Goal: Task Accomplishment & Management: Manage account settings

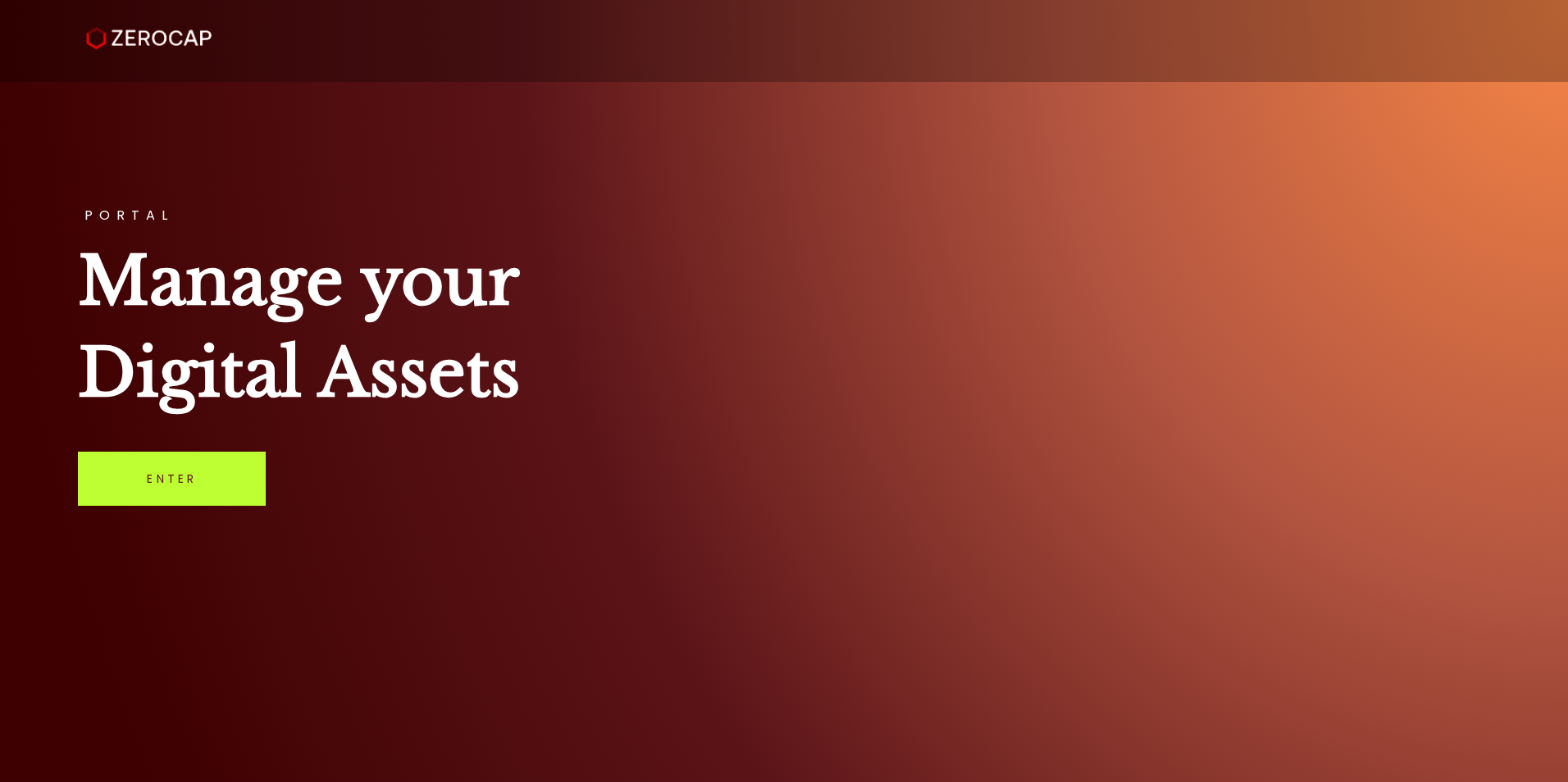
click at [211, 476] on link "Enter" at bounding box center [172, 478] width 188 height 54
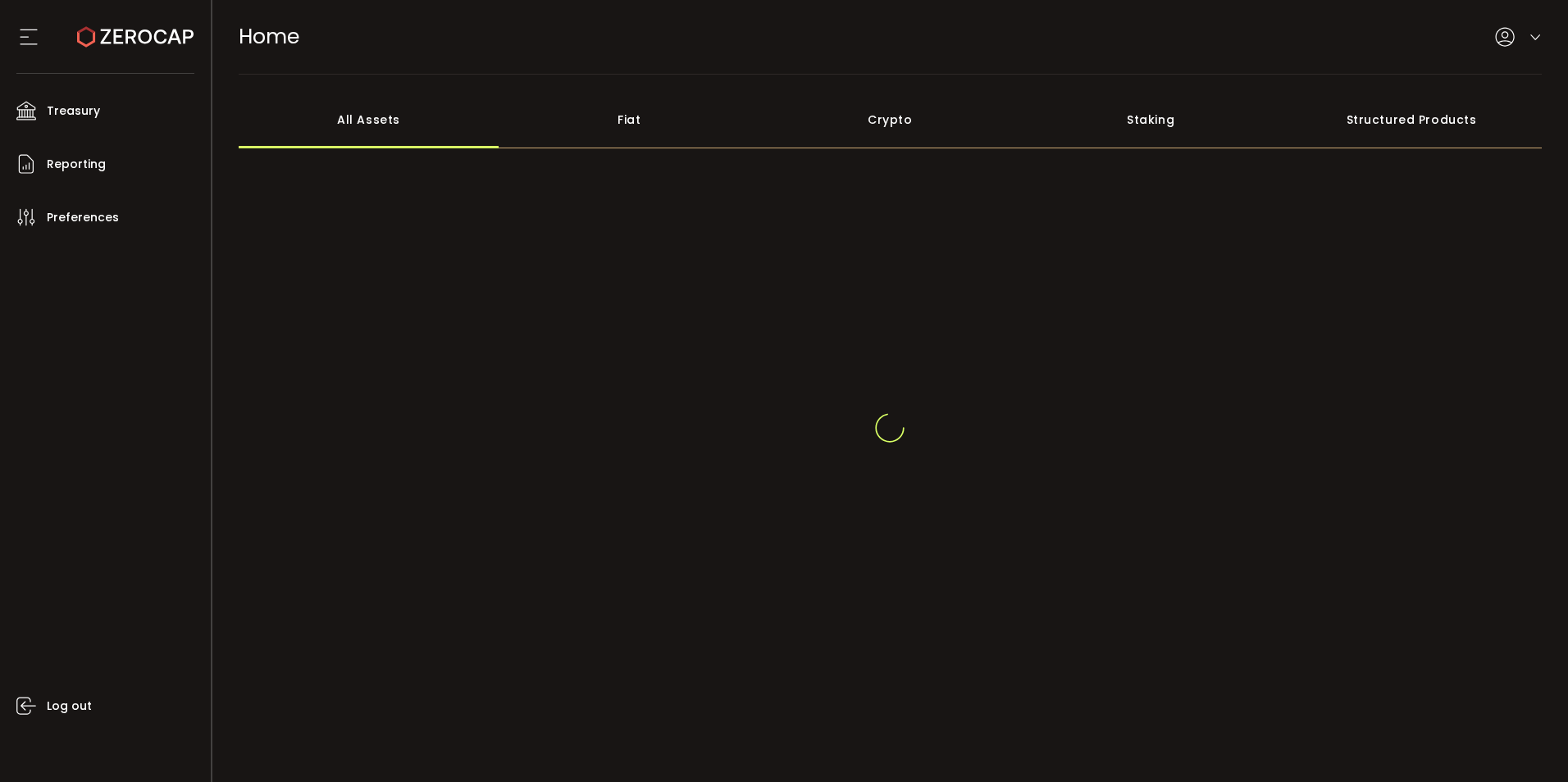
click at [1536, 35] on icon at bounding box center [1535, 37] width 13 height 13
click at [1529, 40] on icon at bounding box center [1535, 37] width 13 height 13
click at [1529, 32] on icon at bounding box center [1535, 37] width 13 height 13
click at [1529, 24] on icon at bounding box center [1535, 27] width 13 height 13
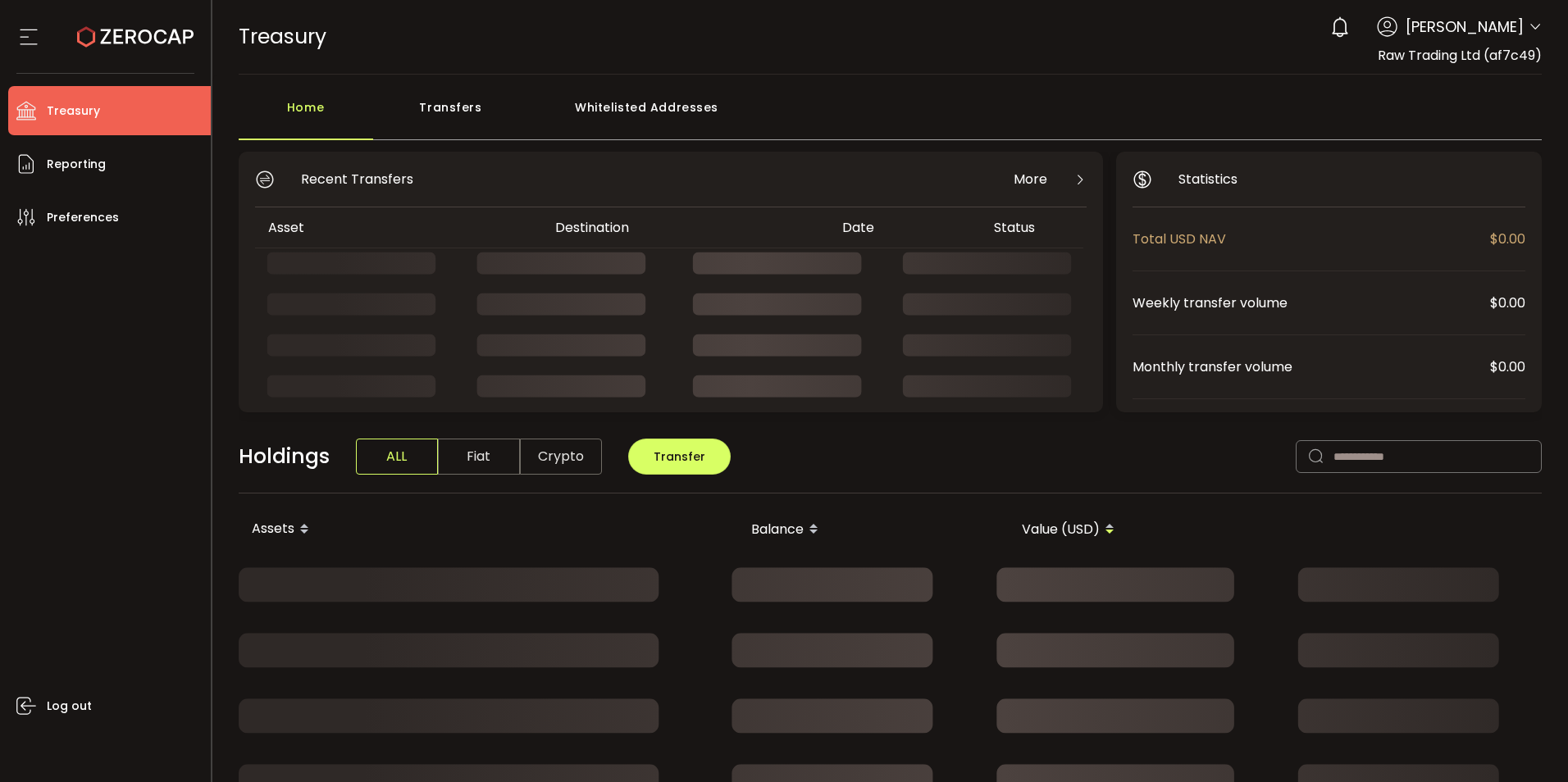
click at [1533, 28] on icon at bounding box center [1535, 27] width 13 height 13
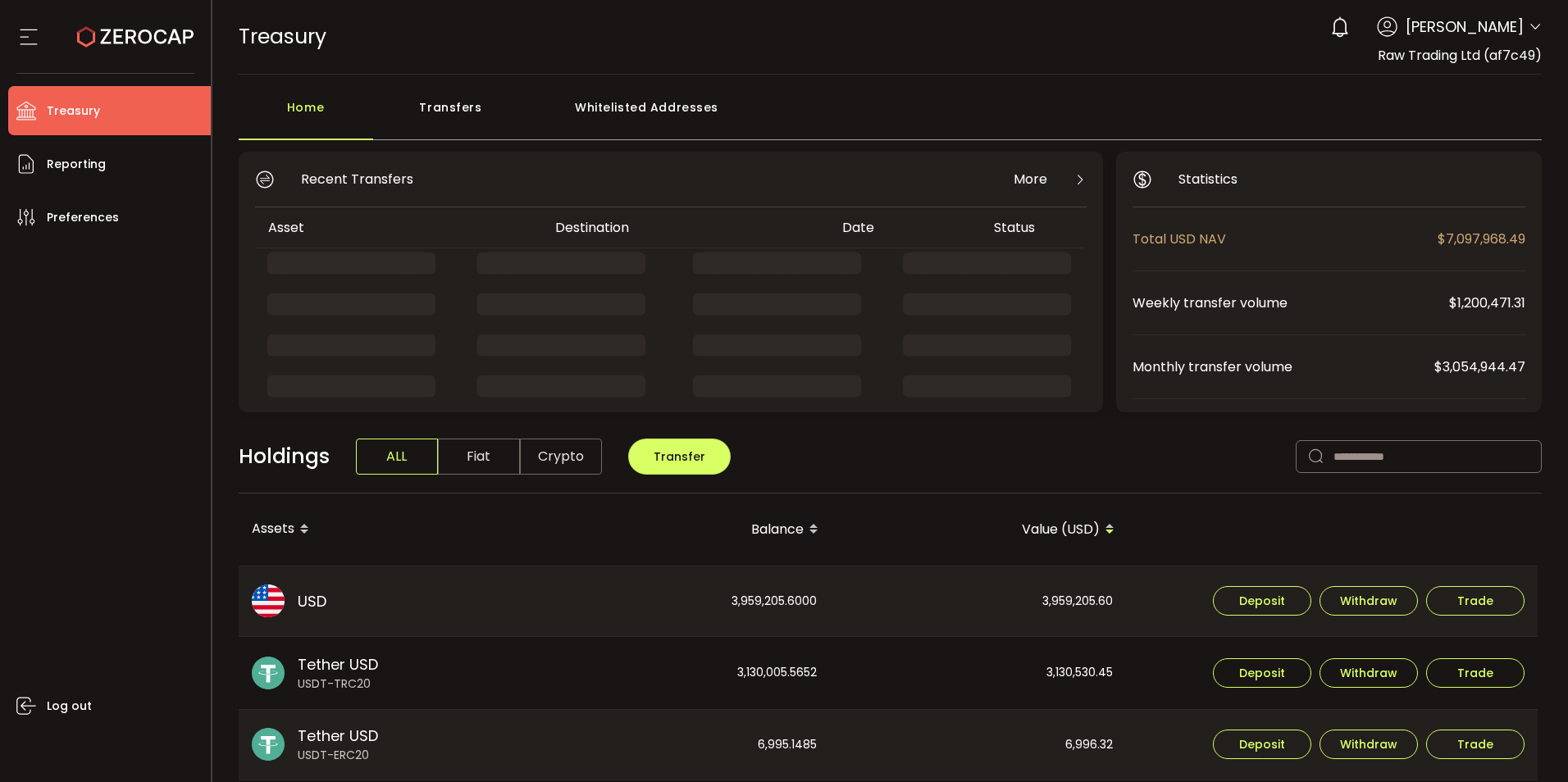
click at [1523, 27] on div "0 [PERSON_NAME] Account Raw Trading Ltd (af7c49) Raw Trading Ltd (Payments) (dc…" at bounding box center [1432, 27] width 220 height 36
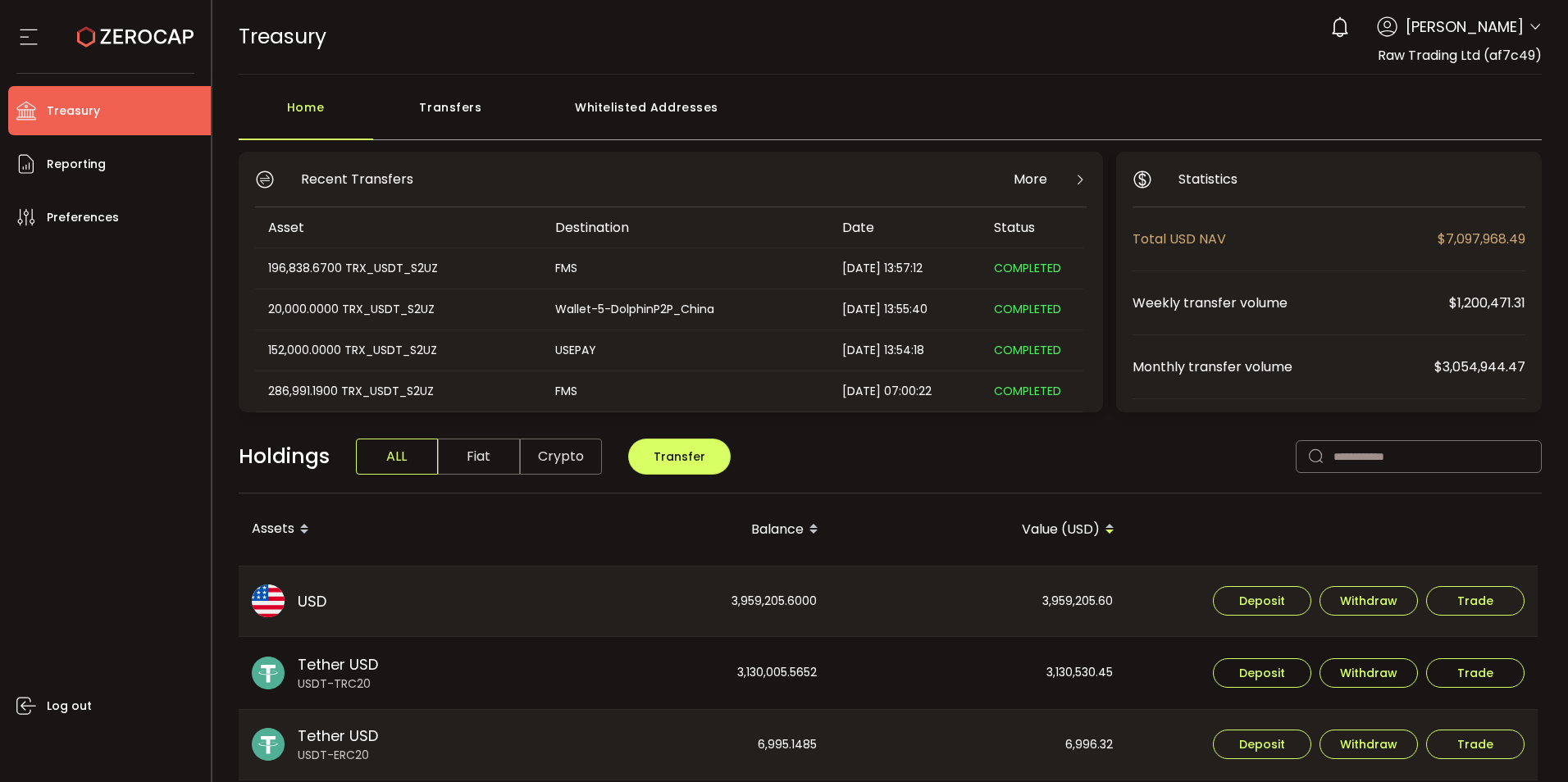
click at [1532, 28] on icon at bounding box center [1535, 27] width 13 height 13
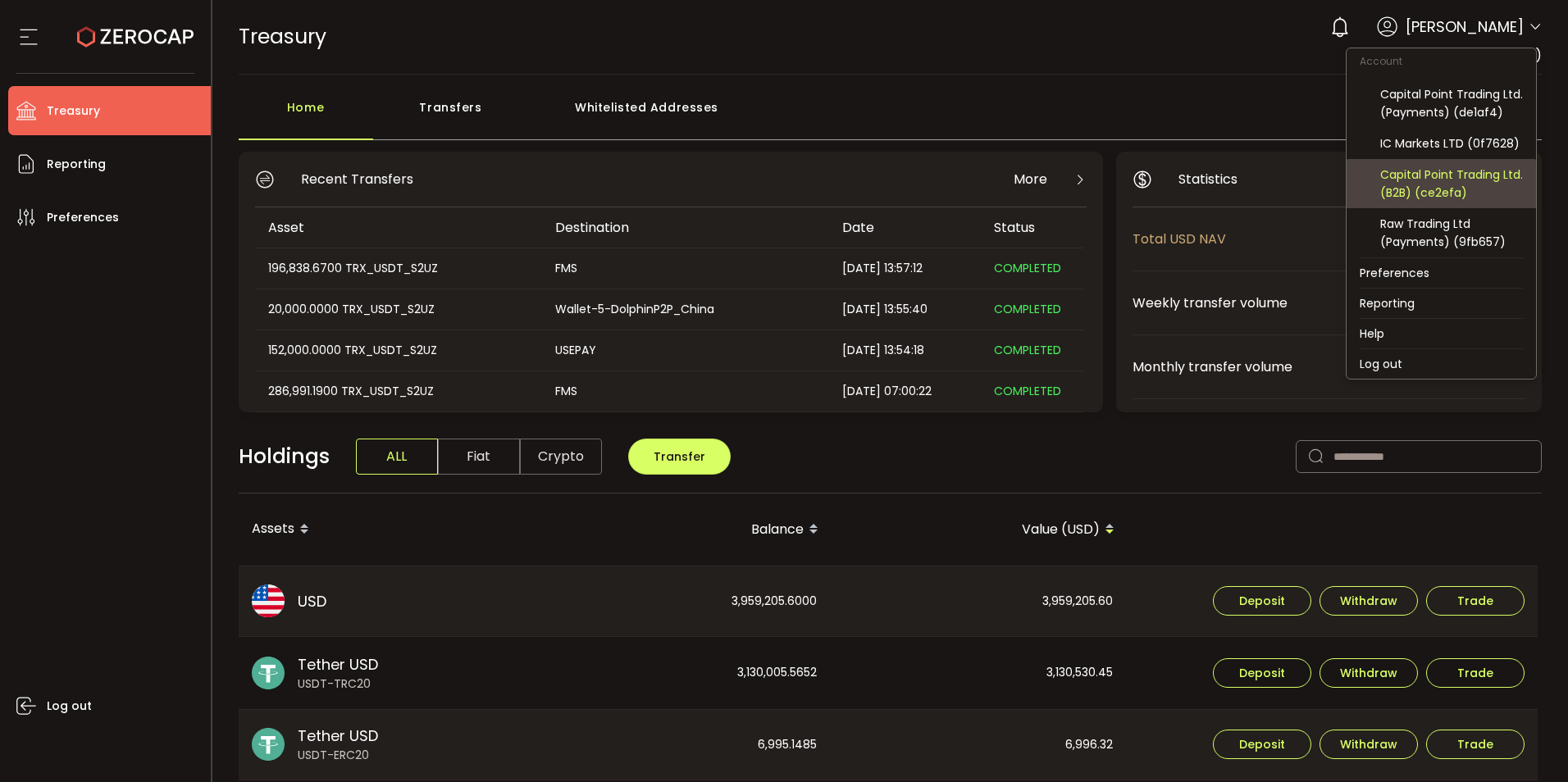
scroll to position [108, 0]
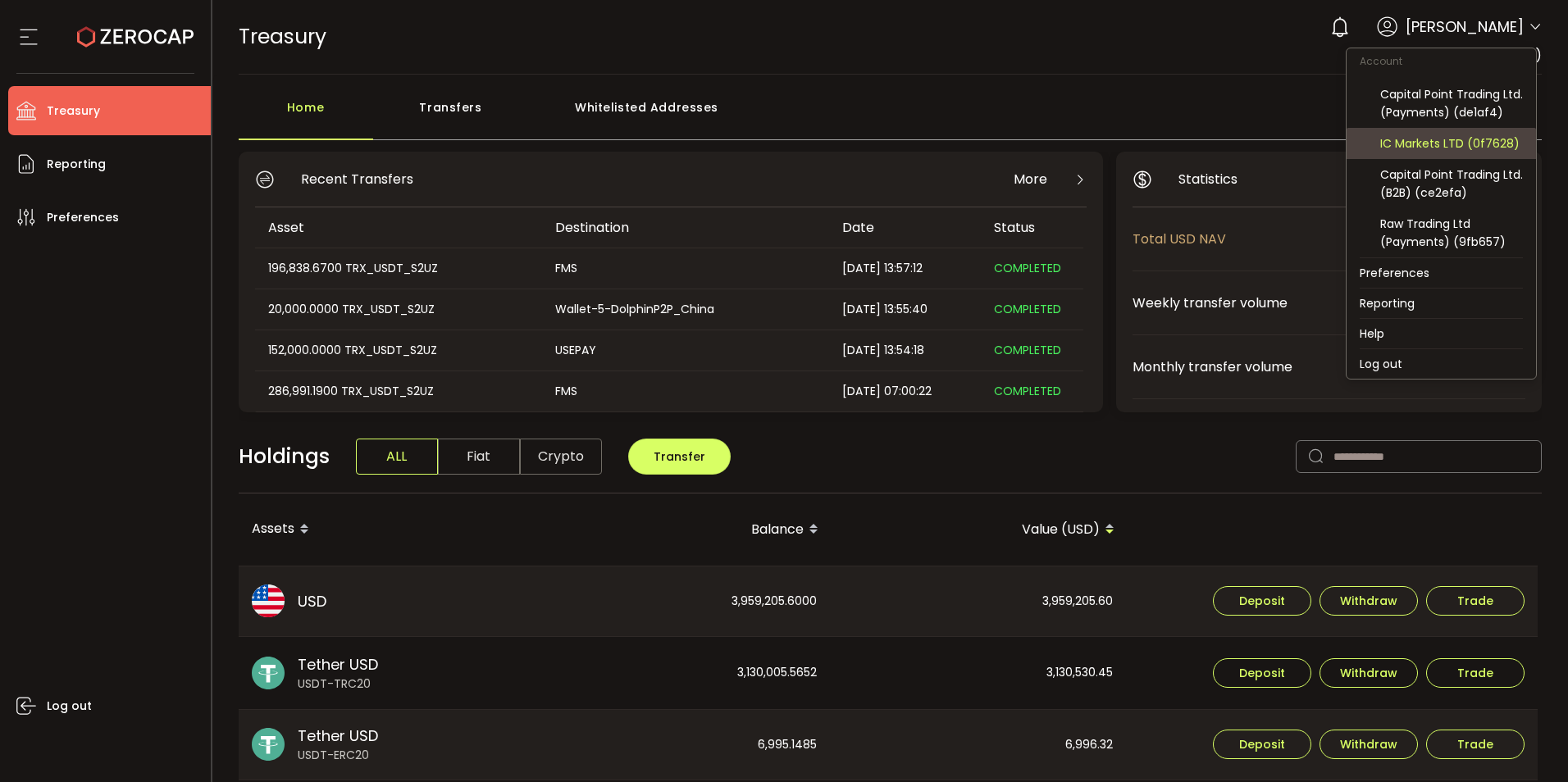
click at [1448, 144] on div "IC Markets LTD (0f7628)" at bounding box center [1451, 143] width 143 height 18
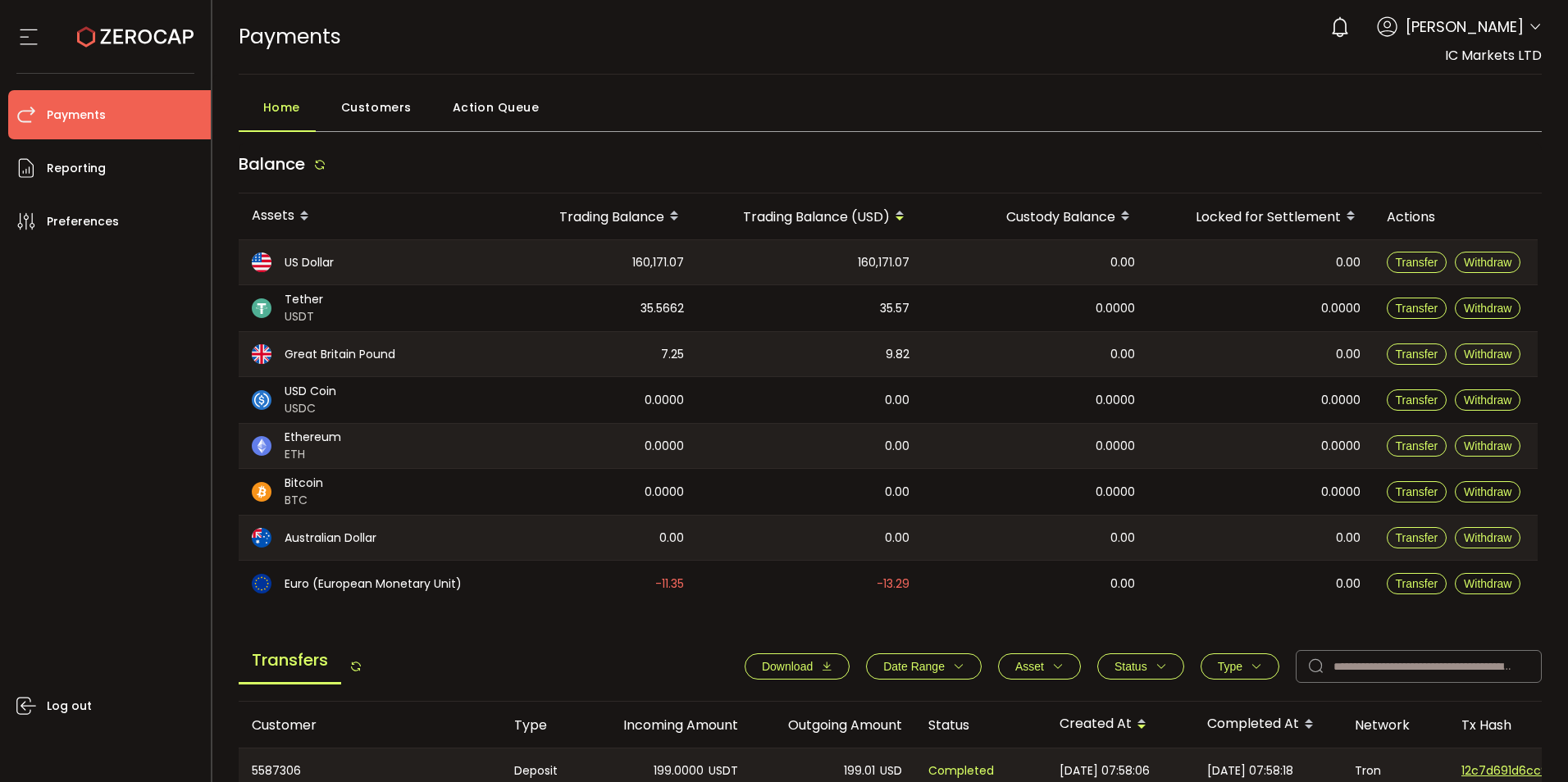
click at [821, 670] on icon "button" at bounding box center [827, 666] width 12 height 12
